Goal: Task Accomplishment & Management: Manage account settings

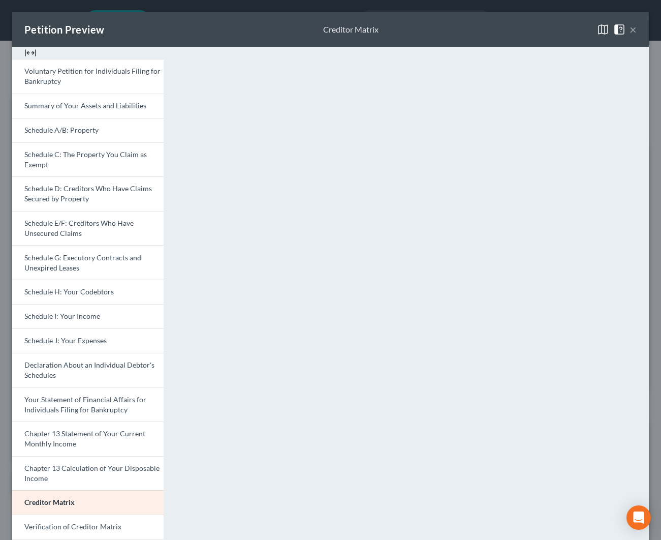
select select "2"
click at [636, 29] on button "×" at bounding box center [633, 28] width 7 height 12
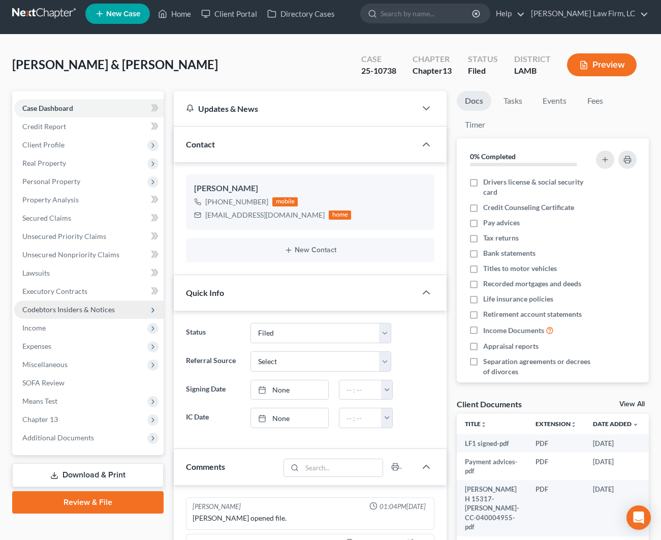
scroll to position [0, 0]
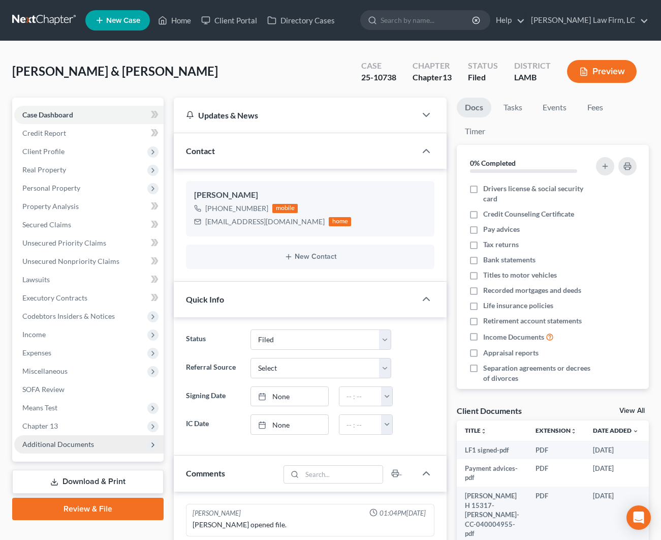
click at [83, 445] on span "Additional Documents" at bounding box center [58, 444] width 72 height 9
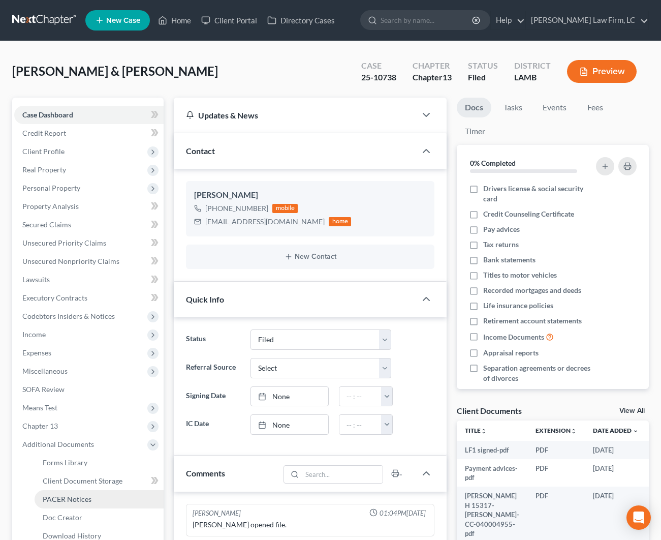
click at [76, 498] on span "PACER Notices" at bounding box center [67, 499] width 49 height 9
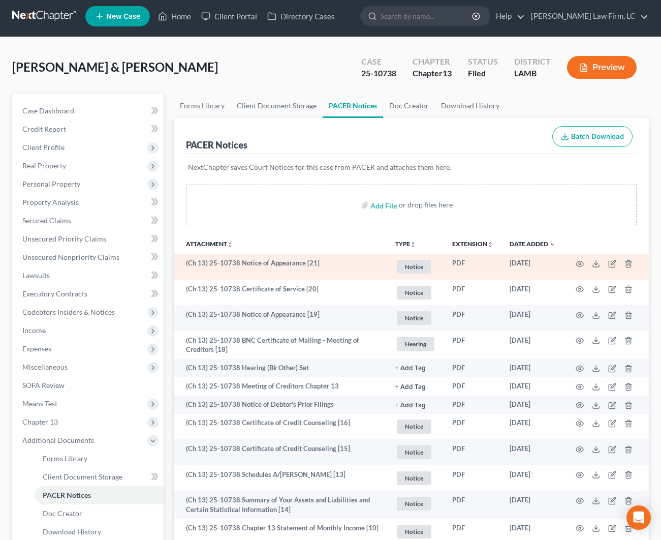
scroll to position [2, 0]
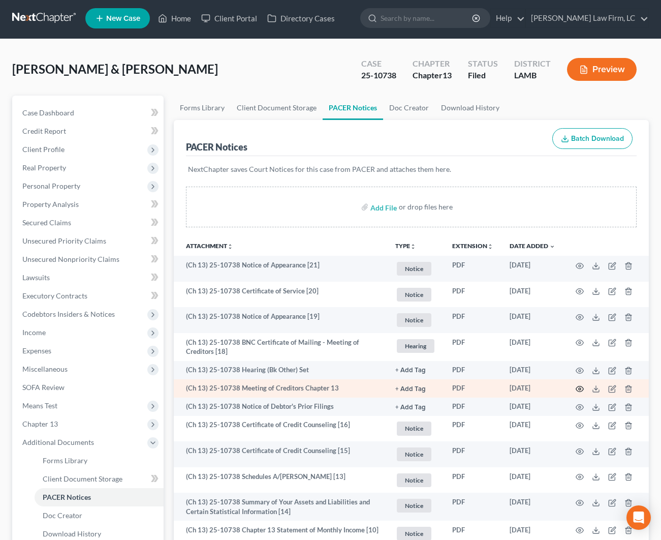
click at [581, 392] on icon "button" at bounding box center [580, 389] width 8 height 8
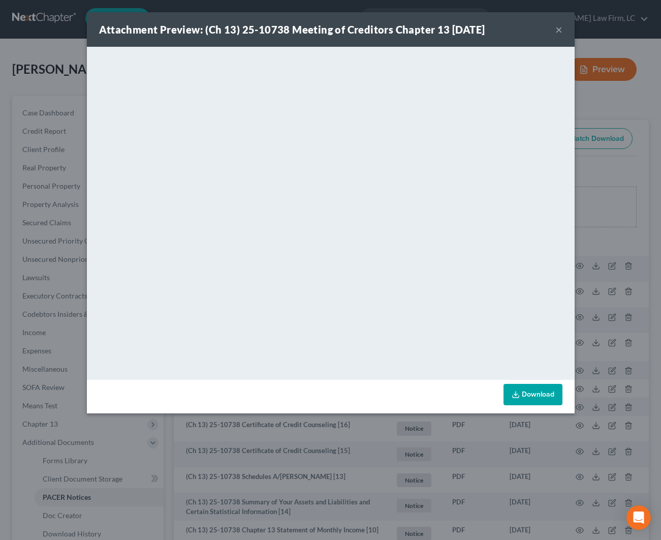
click at [559, 30] on button "×" at bounding box center [559, 29] width 7 height 12
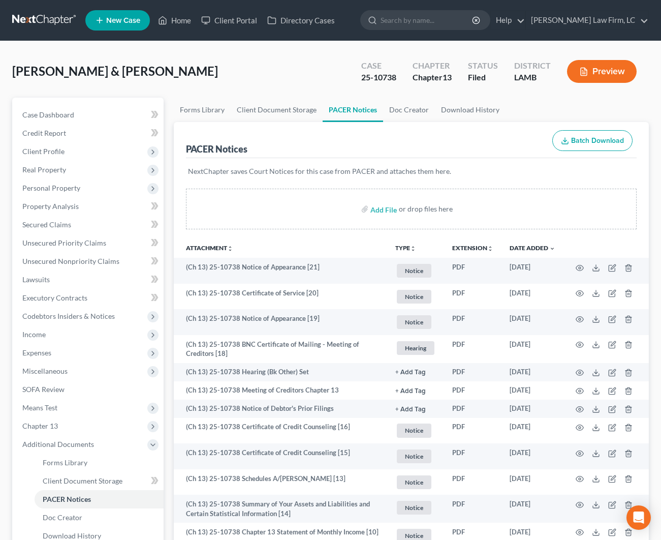
scroll to position [5, 0]
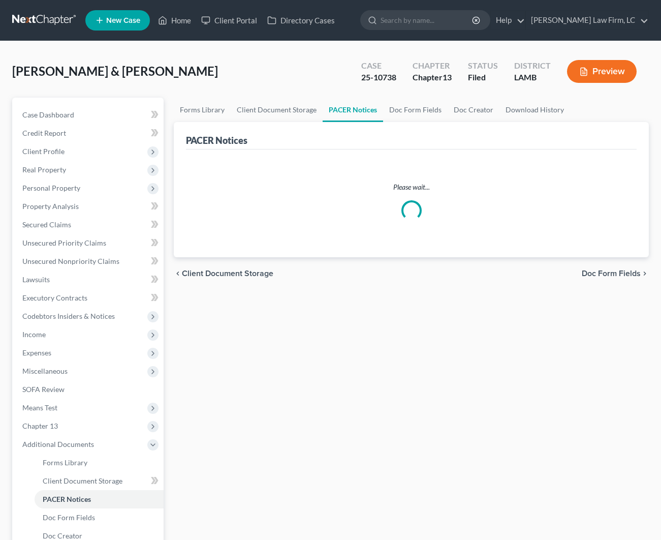
scroll to position [5, 0]
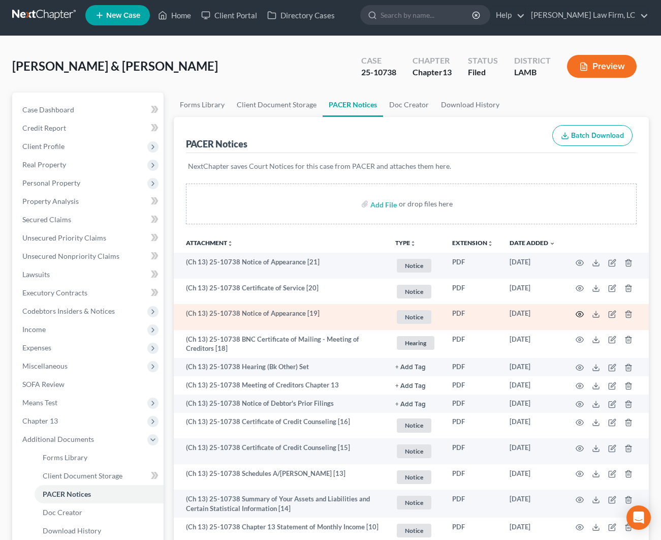
click at [579, 315] on circle "button" at bounding box center [580, 314] width 2 height 2
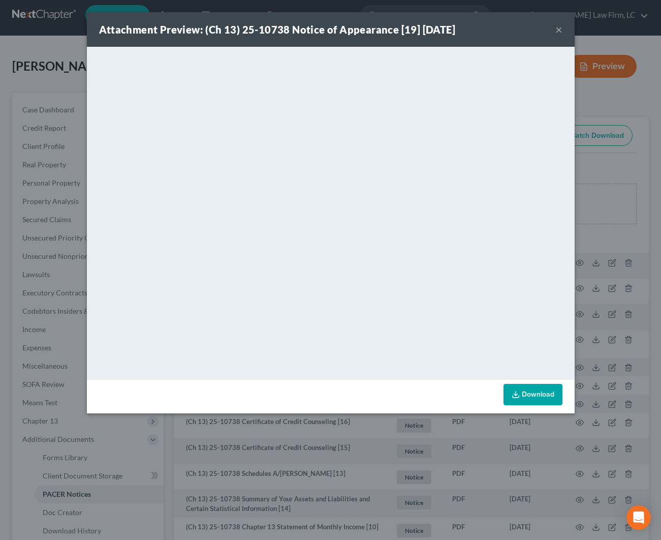
click at [558, 27] on button "×" at bounding box center [559, 29] width 7 height 12
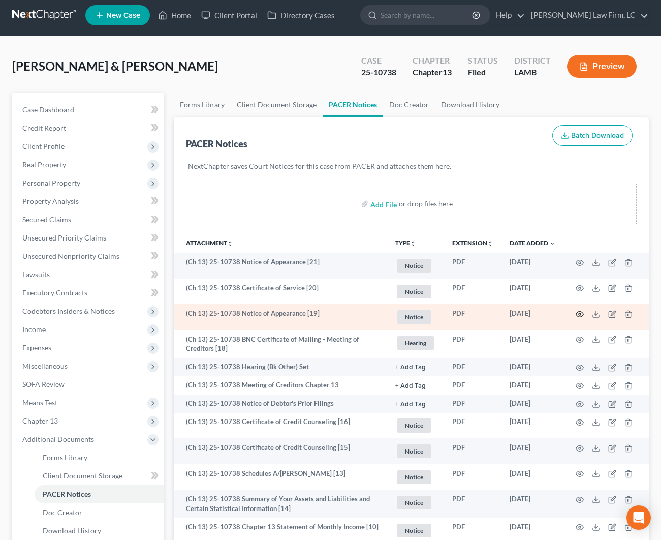
click at [583, 316] on icon "button" at bounding box center [580, 314] width 8 height 8
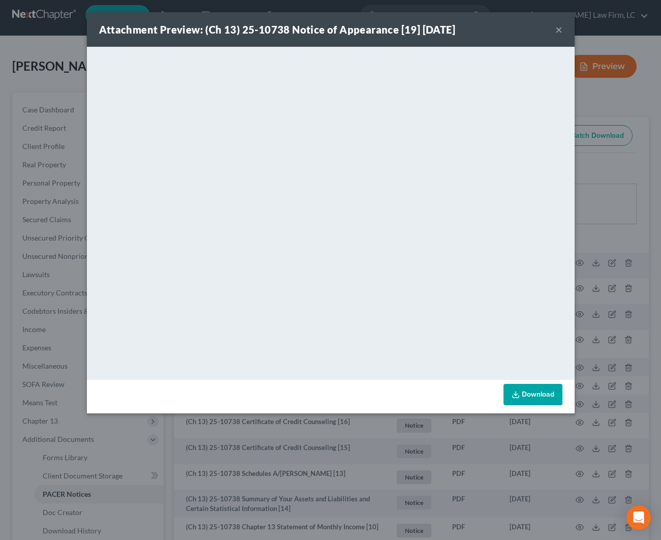
click at [556, 29] on button "×" at bounding box center [559, 29] width 7 height 12
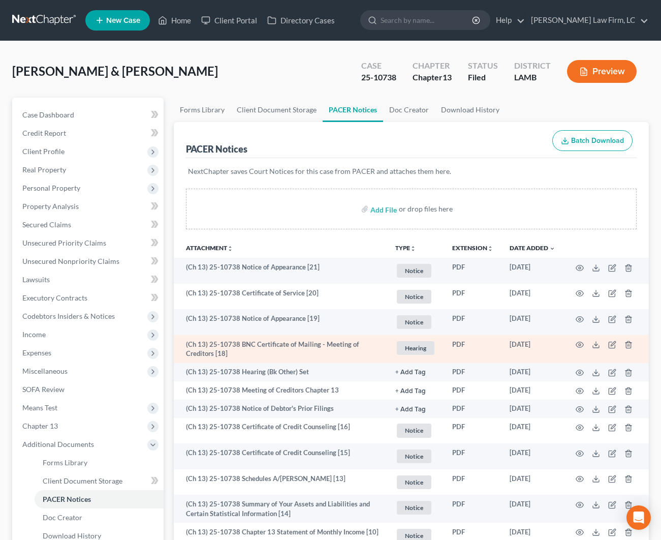
scroll to position [0, 0]
